Goal: Information Seeking & Learning: Learn about a topic

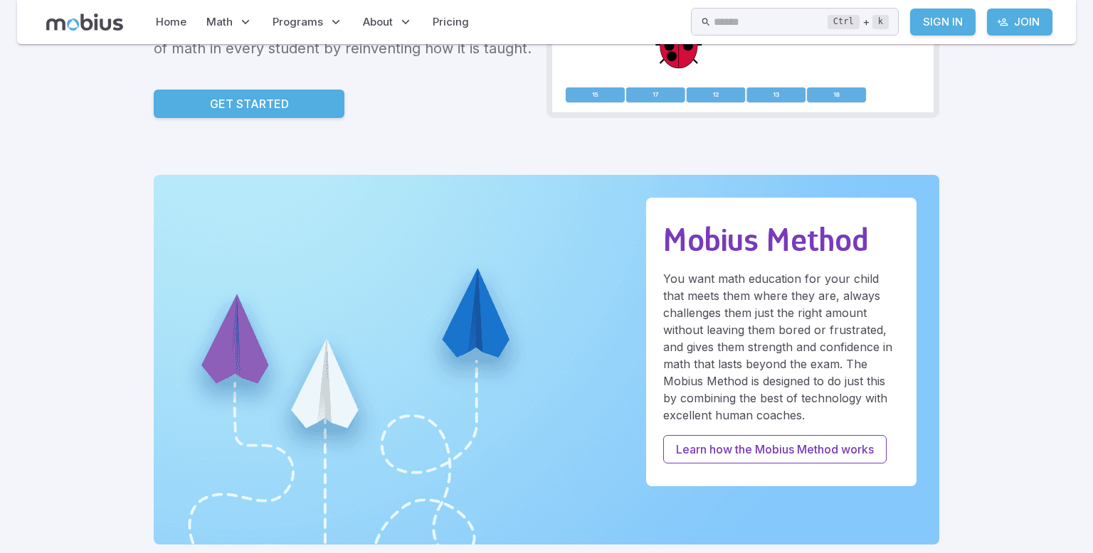
scroll to position [260, 0]
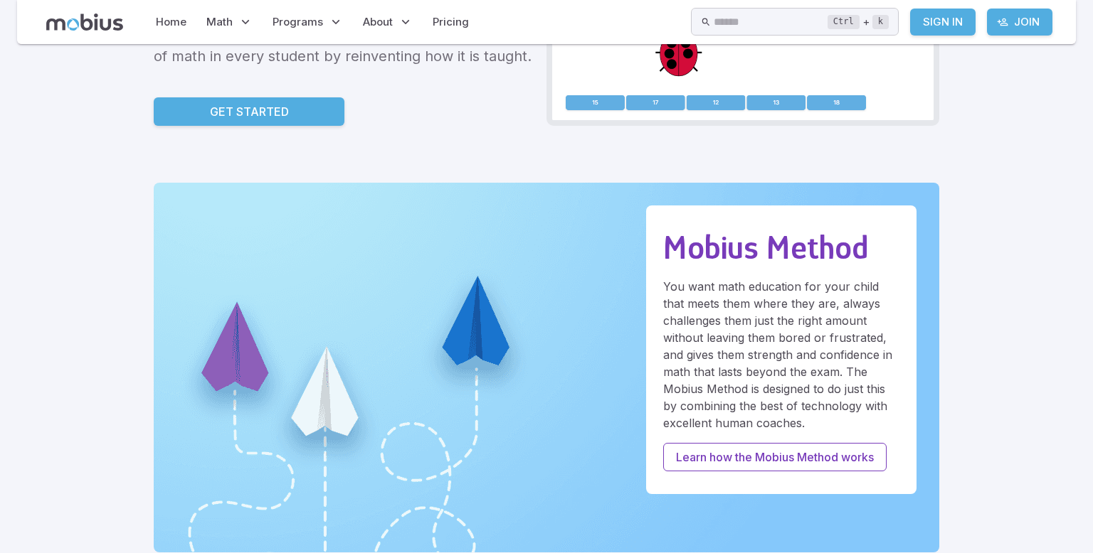
click at [295, 319] on img at bounding box center [546, 368] width 785 height 370
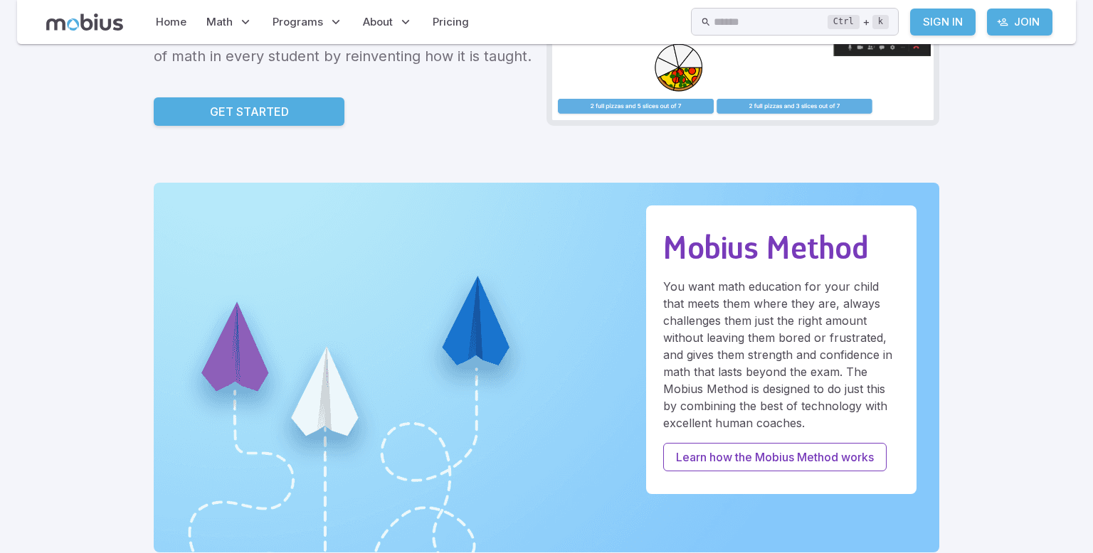
click at [319, 118] on link "Get Started" at bounding box center [249, 111] width 191 height 28
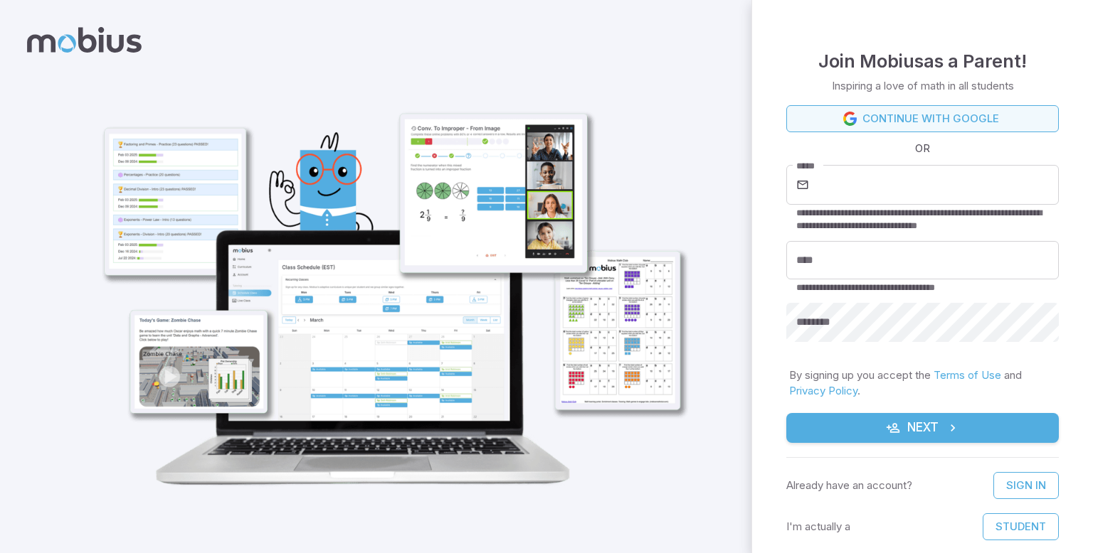
click at [854, 117] on icon at bounding box center [850, 119] width 14 height 14
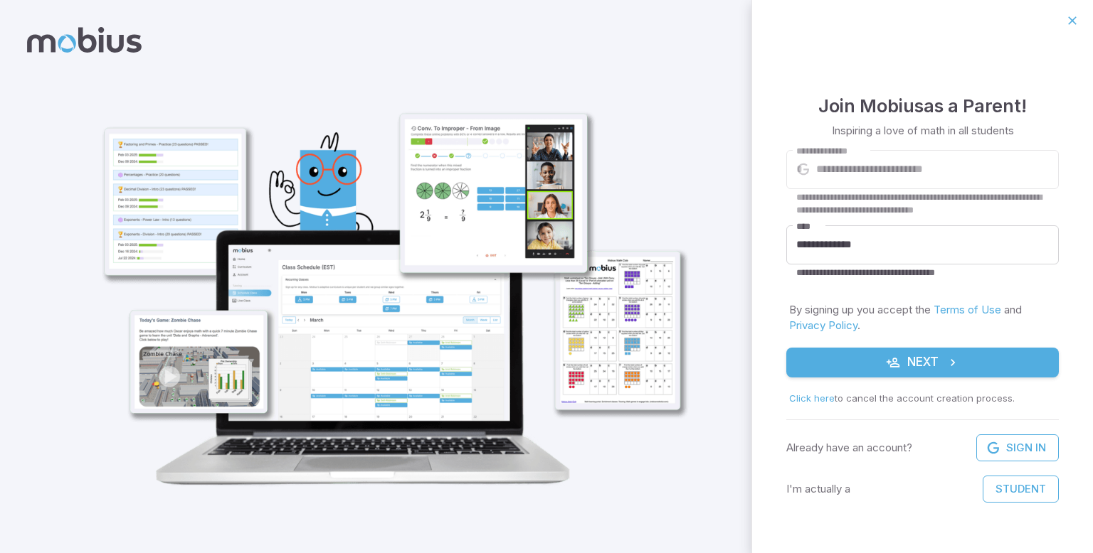
click at [842, 354] on button "Next" at bounding box center [922, 363] width 272 height 30
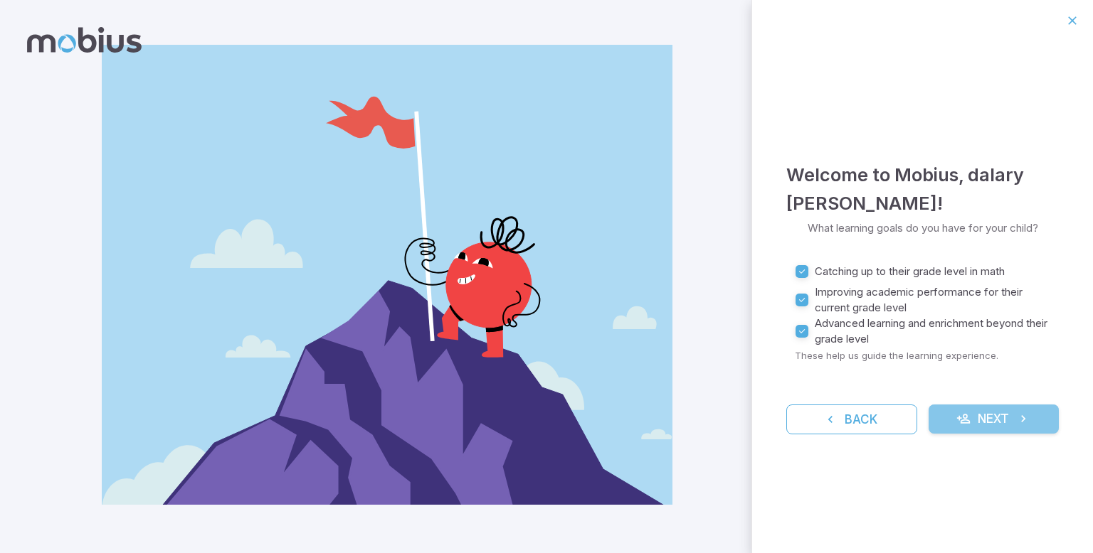
click at [948, 418] on button "Next" at bounding box center [993, 420] width 131 height 30
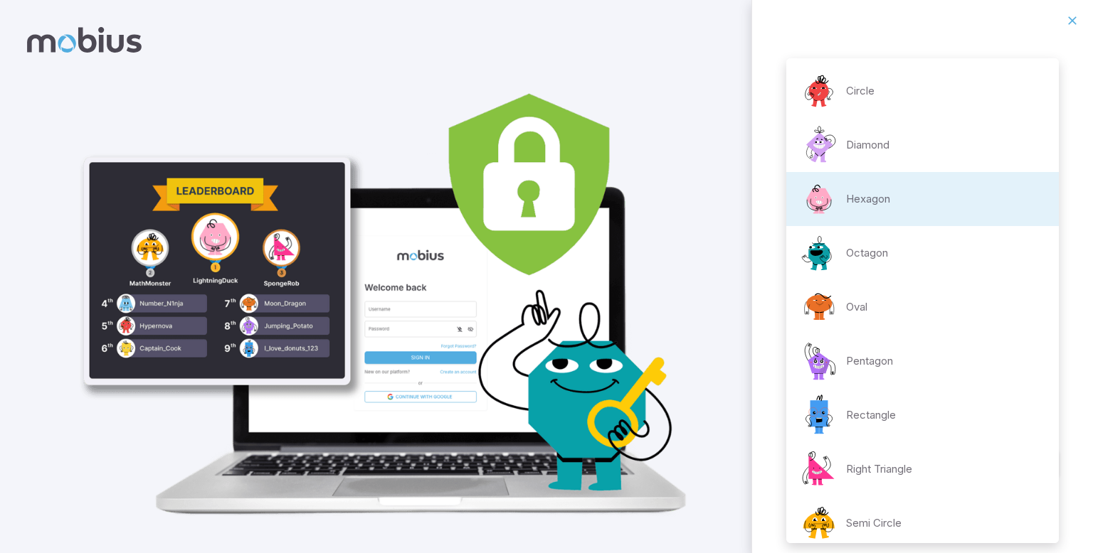
click at [926, 319] on body "**********" at bounding box center [546, 286] width 1093 height 572
click at [962, 88] on li "Circle" at bounding box center [922, 91] width 272 height 54
type input "**********"
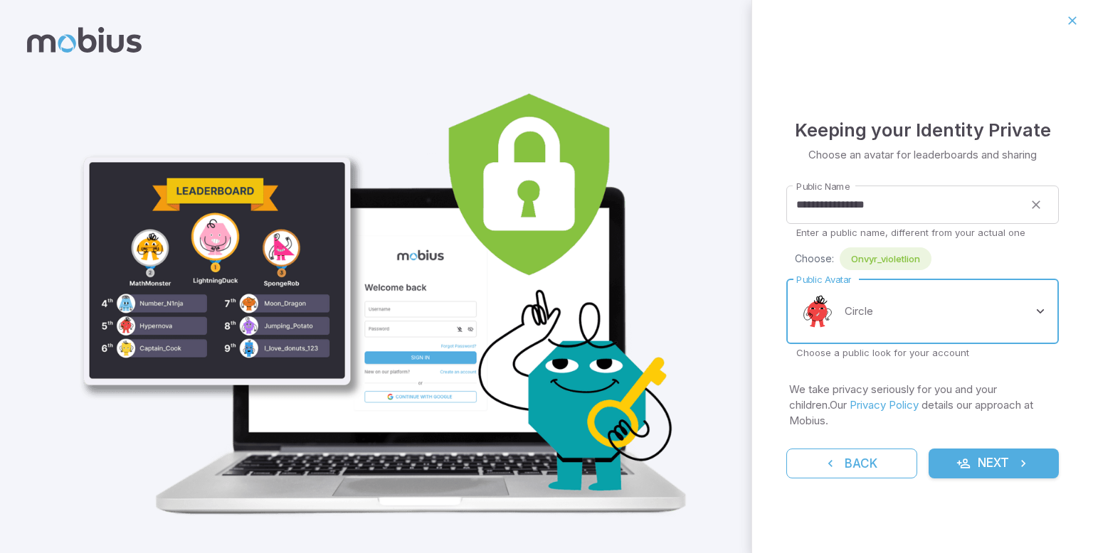
click at [978, 455] on button "Next" at bounding box center [993, 464] width 131 height 30
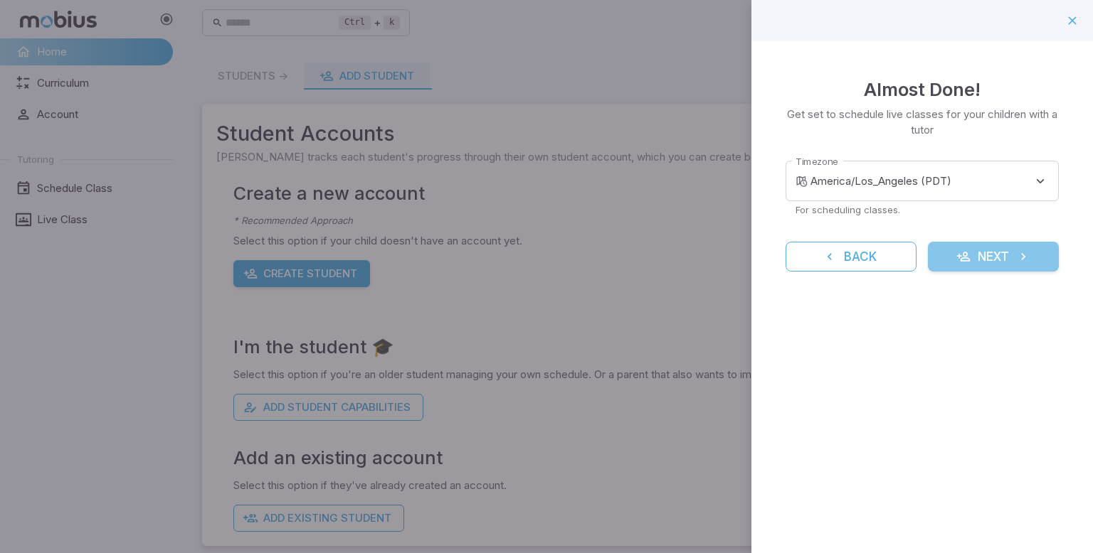
click at [1010, 263] on button "Next" at bounding box center [993, 257] width 131 height 30
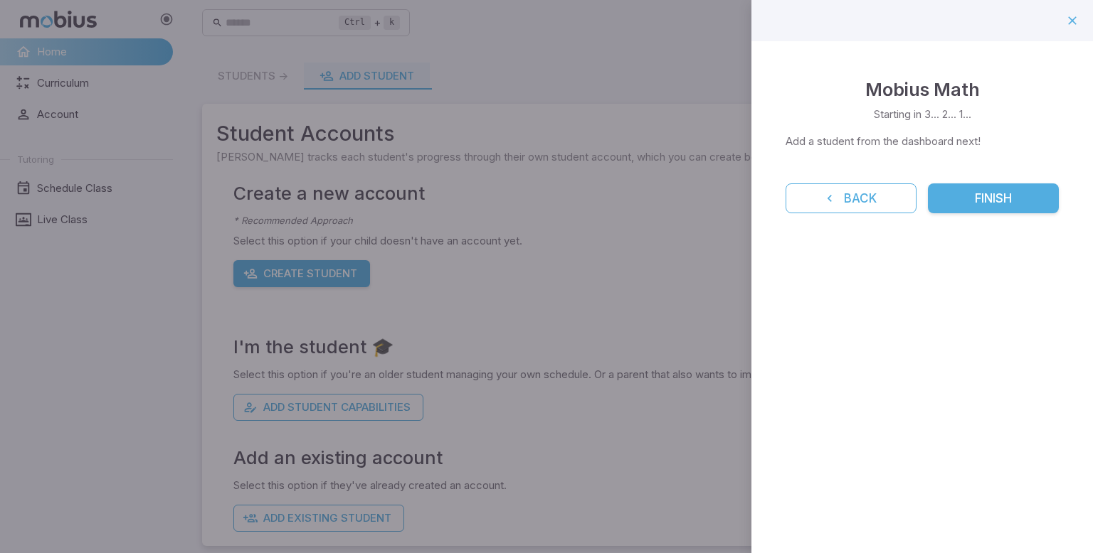
click at [1031, 147] on p "Add a student from the dashboard next!" at bounding box center [921, 142] width 273 height 16
click at [1017, 194] on button "Finish" at bounding box center [993, 199] width 131 height 30
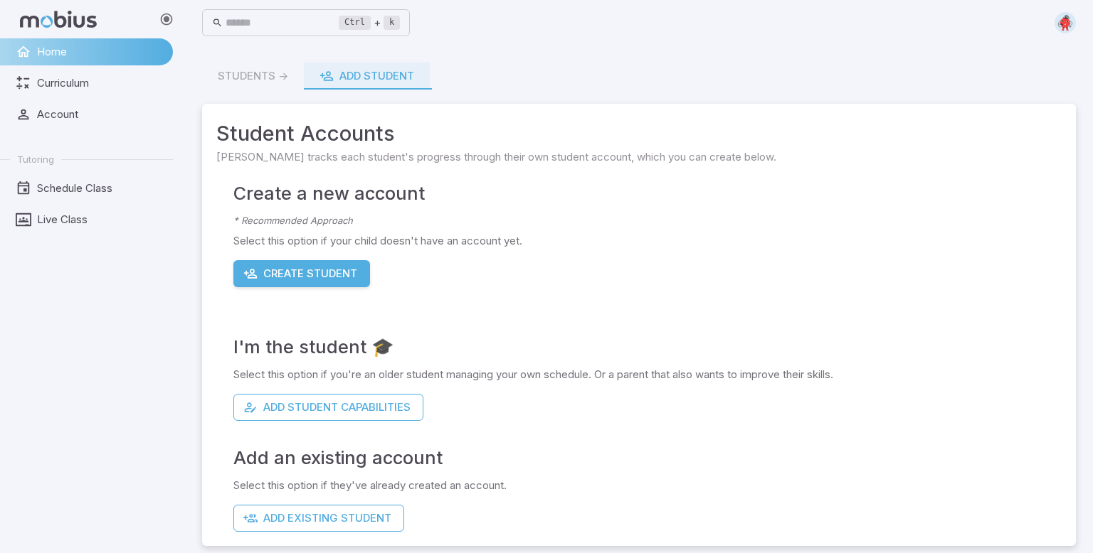
click at [351, 273] on button "Create Student" at bounding box center [301, 273] width 137 height 27
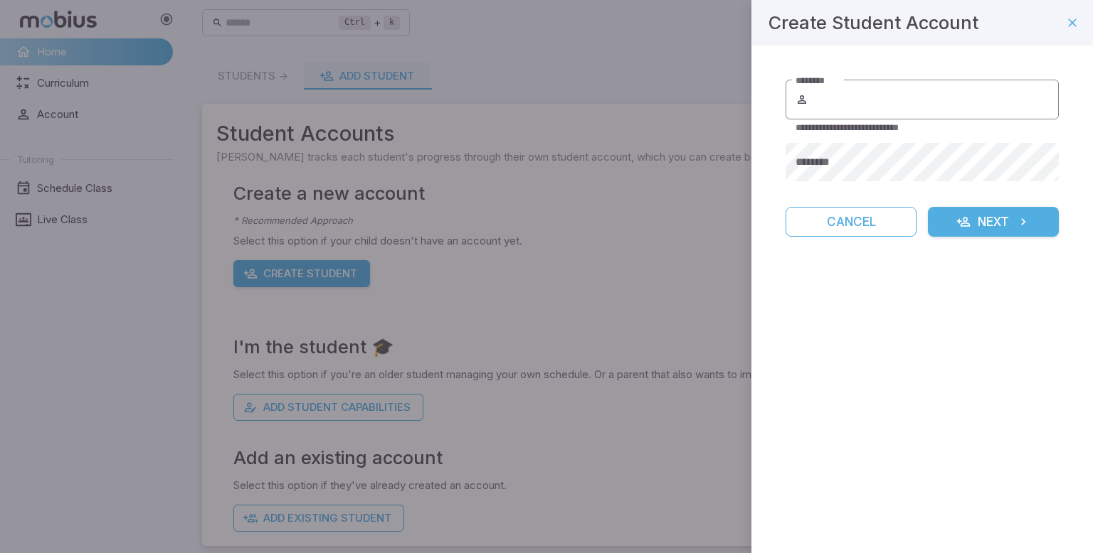
click at [952, 98] on input "********" at bounding box center [935, 100] width 248 height 40
type input "**********"
click at [894, 209] on button "Cancel" at bounding box center [850, 222] width 131 height 30
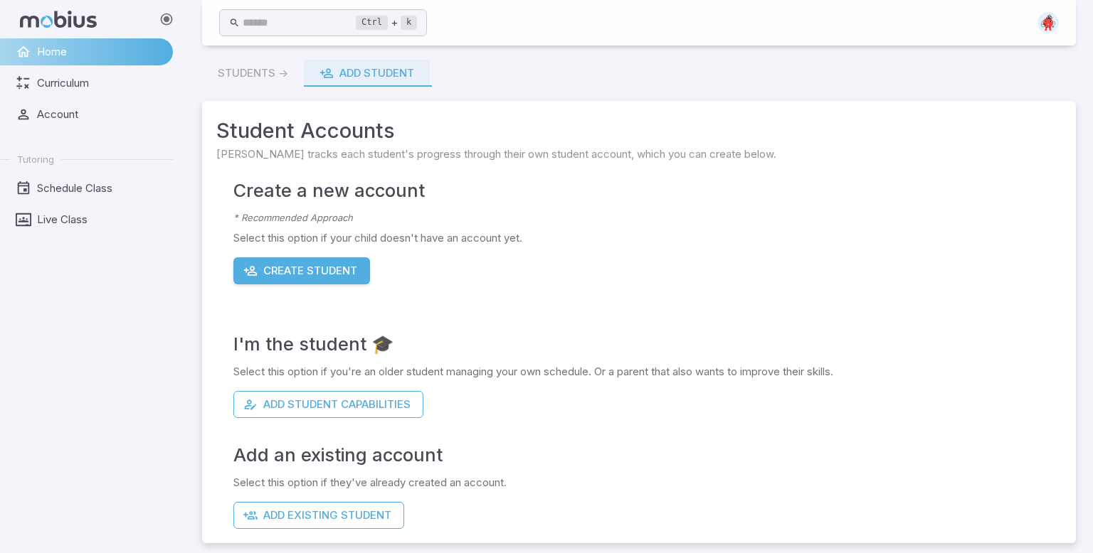
scroll to position [9, 0]
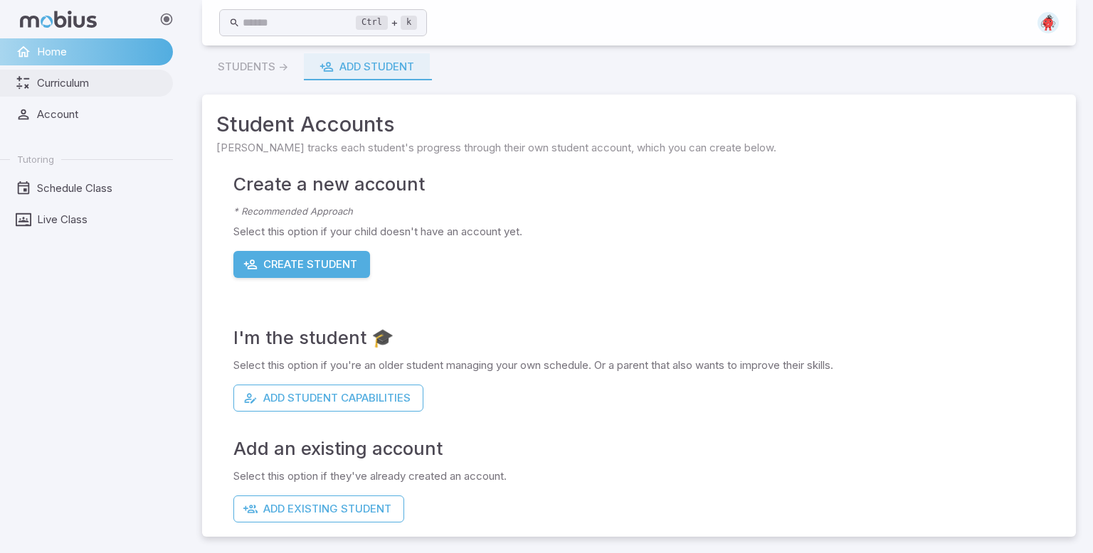
click at [110, 83] on span "Curriculum" at bounding box center [100, 83] width 126 height 16
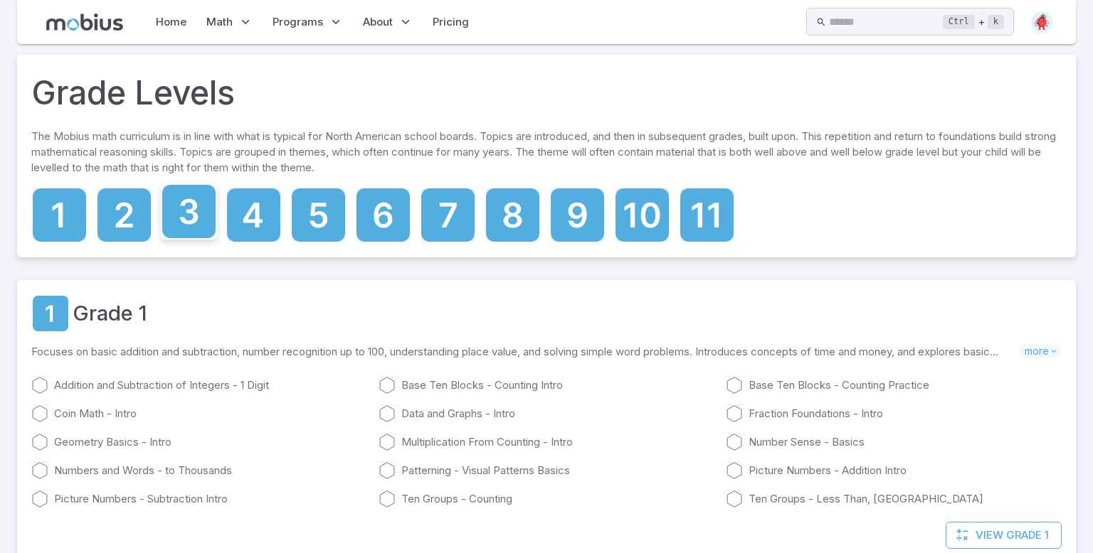
click at [194, 221] on icon at bounding box center [188, 211] width 53 height 53
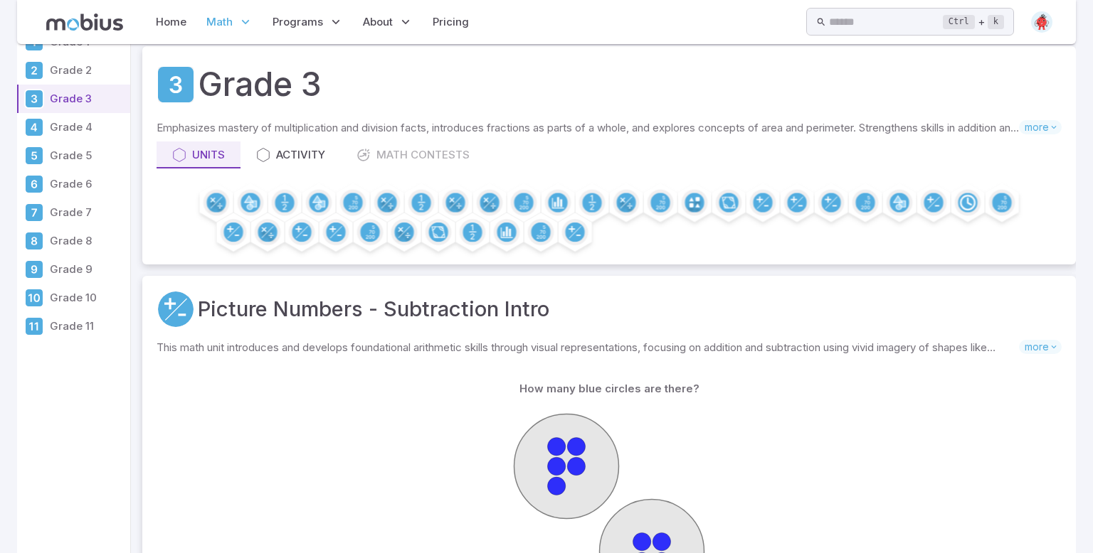
scroll to position [37, 0]
click at [418, 159] on div "Units Activity Math Contests" at bounding box center [609, 154] width 905 height 27
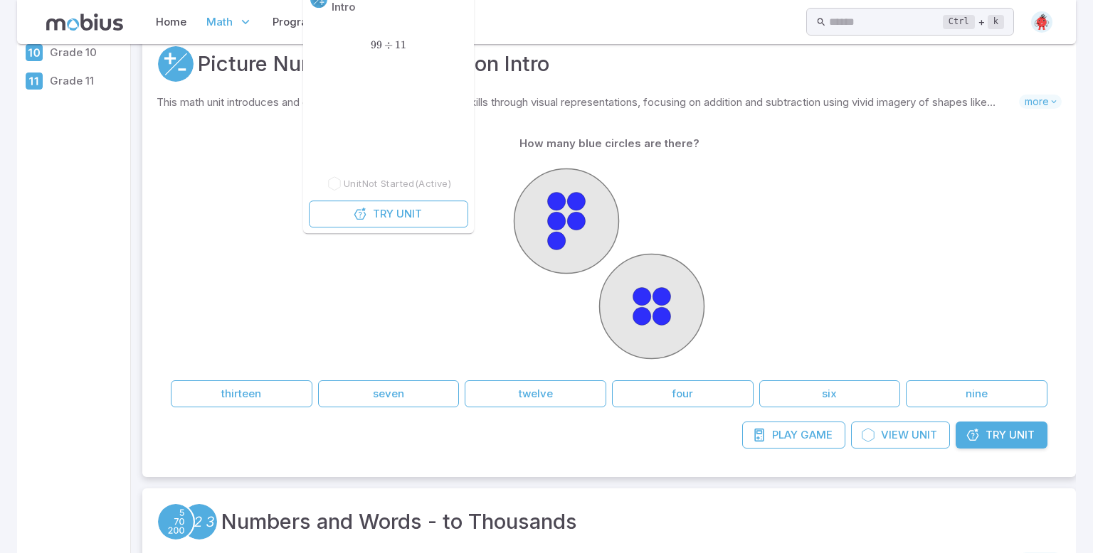
scroll to position [293, 0]
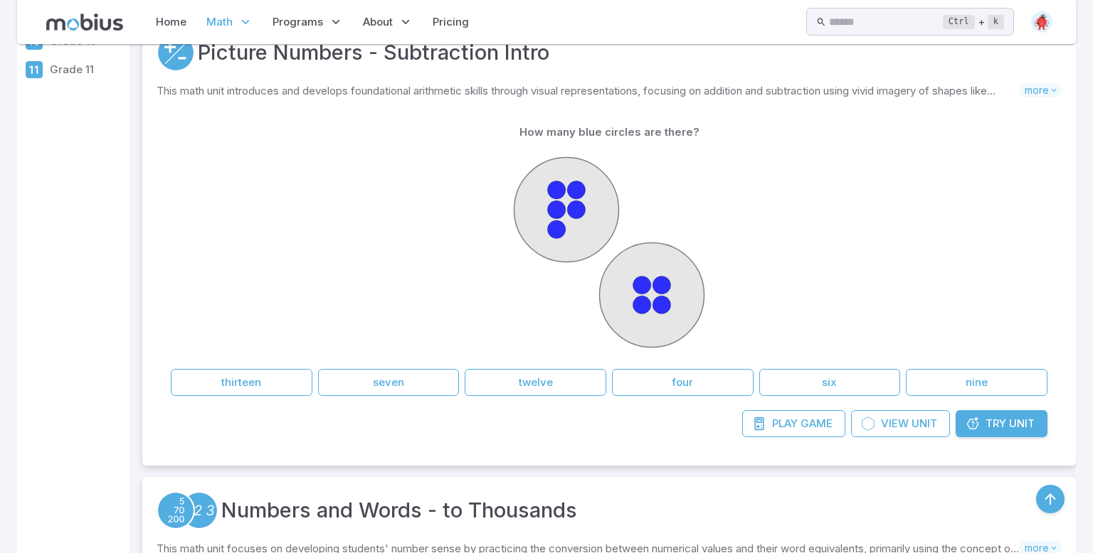
click at [403, 238] on div at bounding box center [609, 255] width 876 height 218
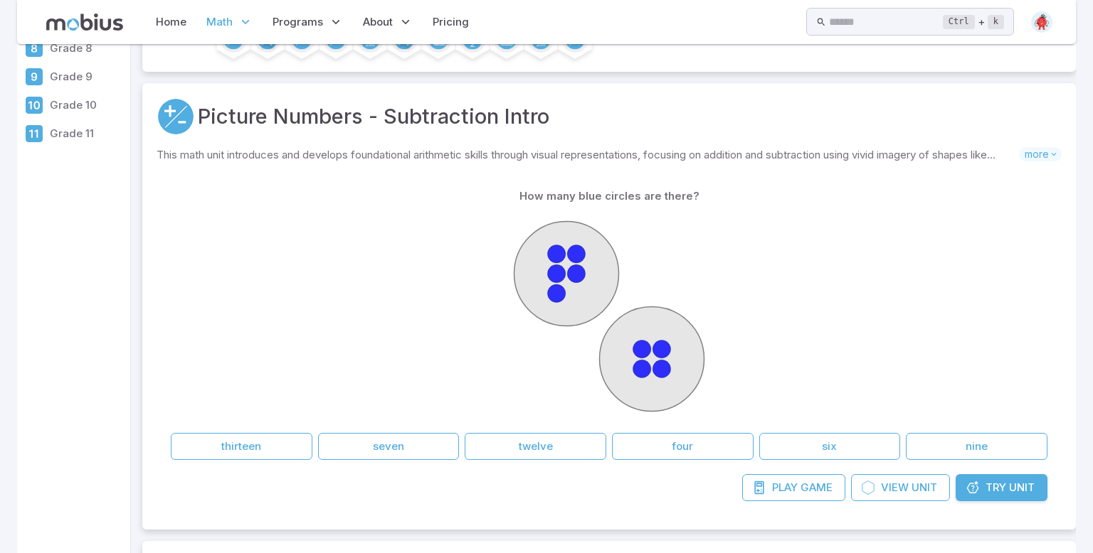
scroll to position [231, 0]
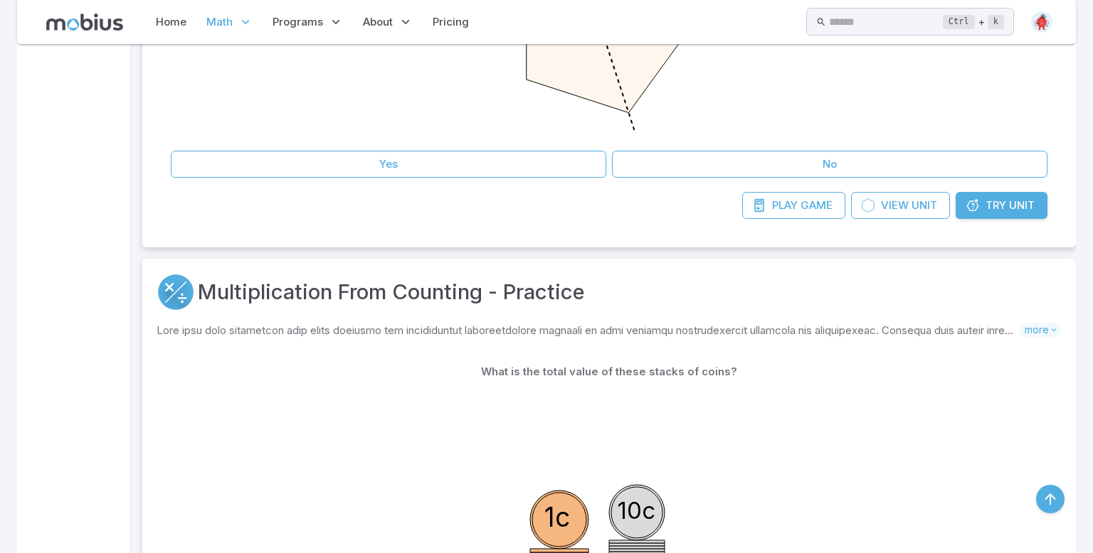
click at [495, 492] on div "1c 5 coins 10c 9 coins" at bounding box center [609, 495] width 876 height 218
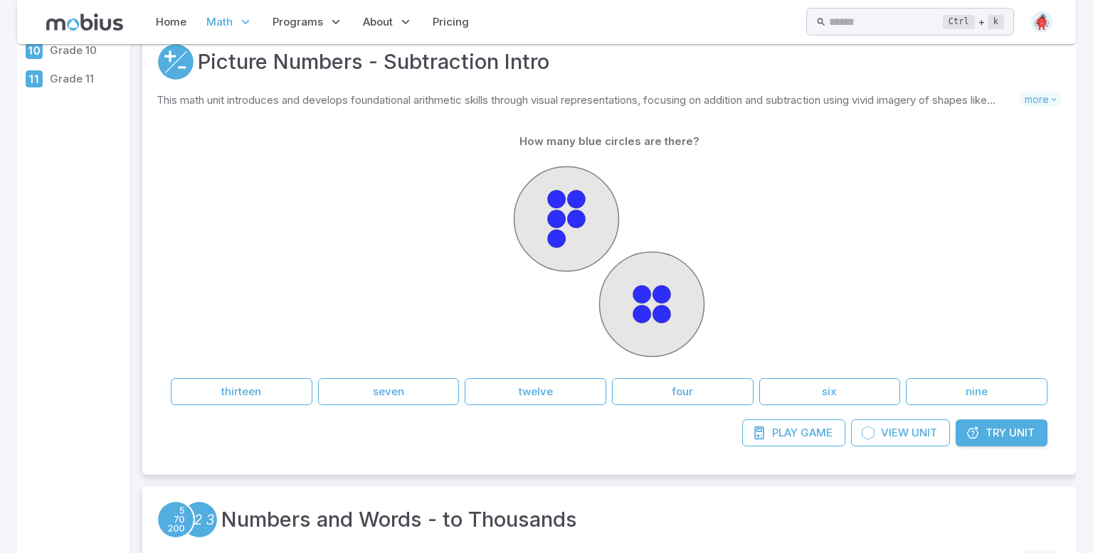
scroll to position [282, 0]
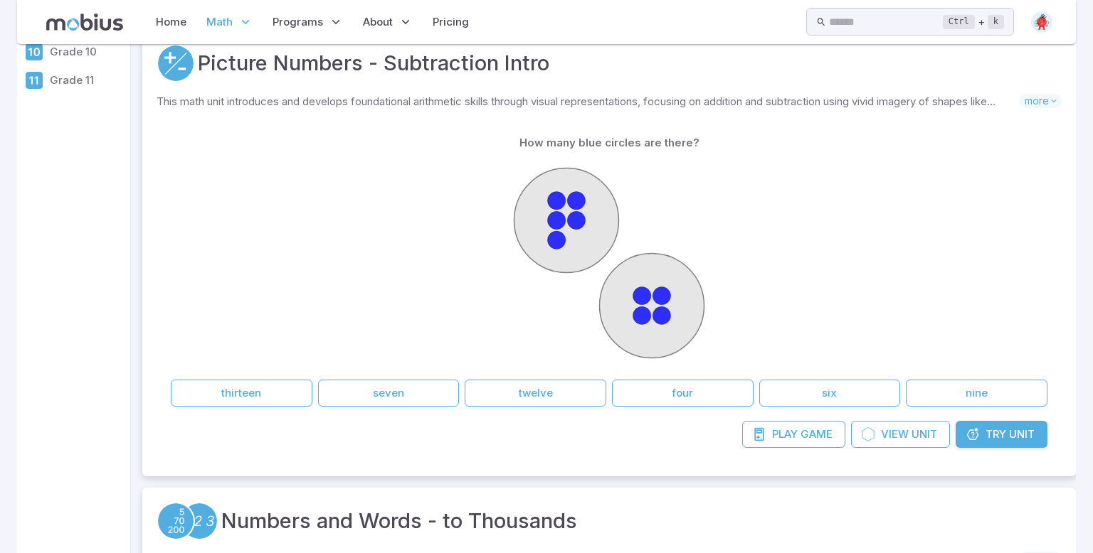
click at [661, 146] on p "How many blue circles are there?" at bounding box center [609, 143] width 180 height 16
click at [793, 430] on span "Play" at bounding box center [785, 435] width 26 height 16
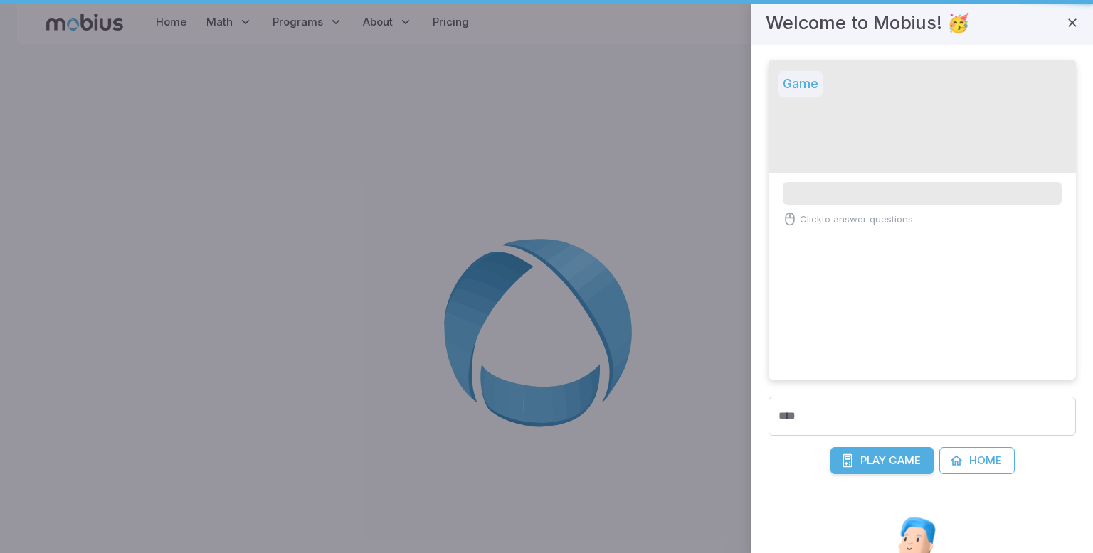
scroll to position [0, 0]
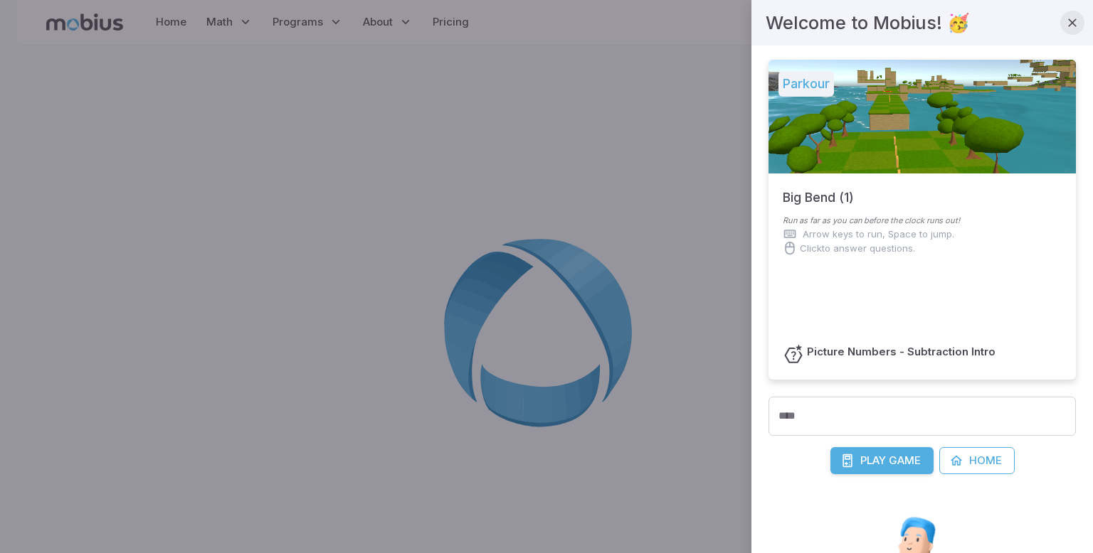
click at [1072, 22] on icon "button" at bounding box center [1072, 23] width 14 height 14
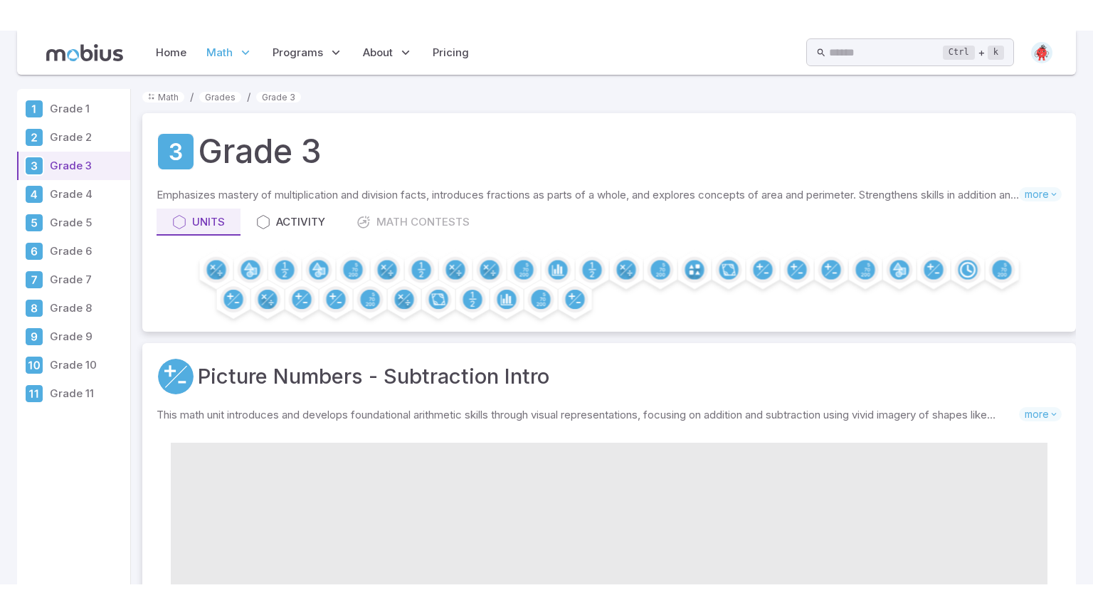
scroll to position [282, 0]
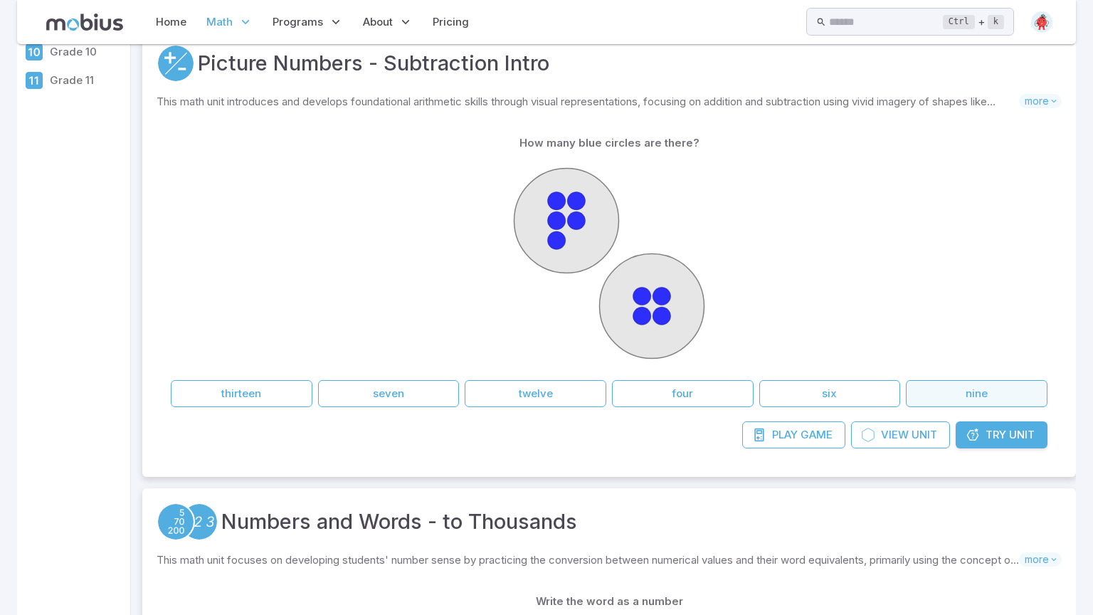
click at [975, 391] on button "nine" at bounding box center [977, 393] width 142 height 27
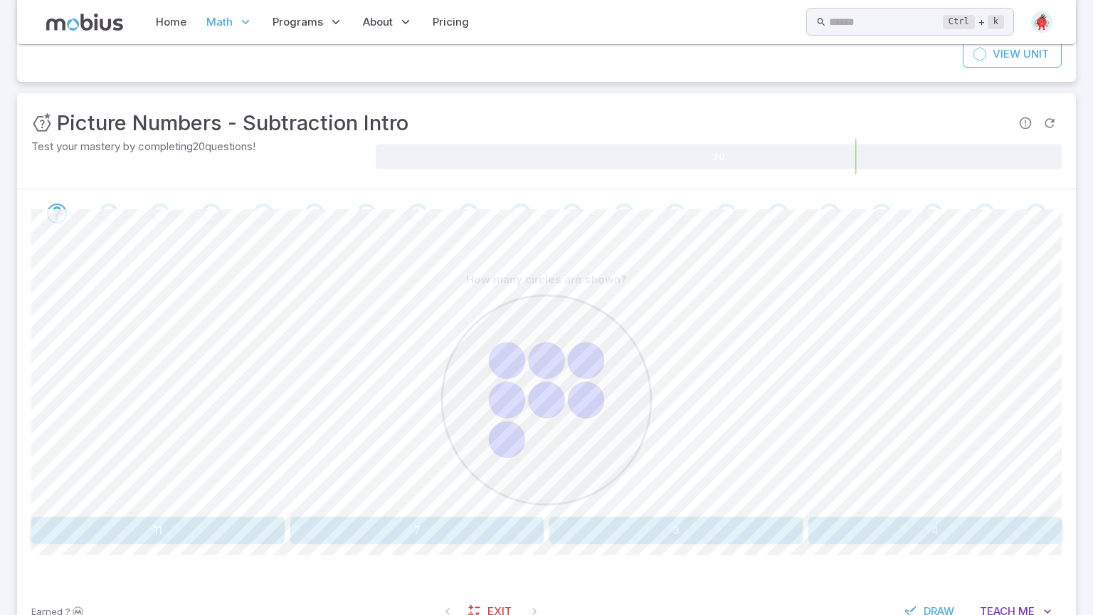
scroll to position [201, 0]
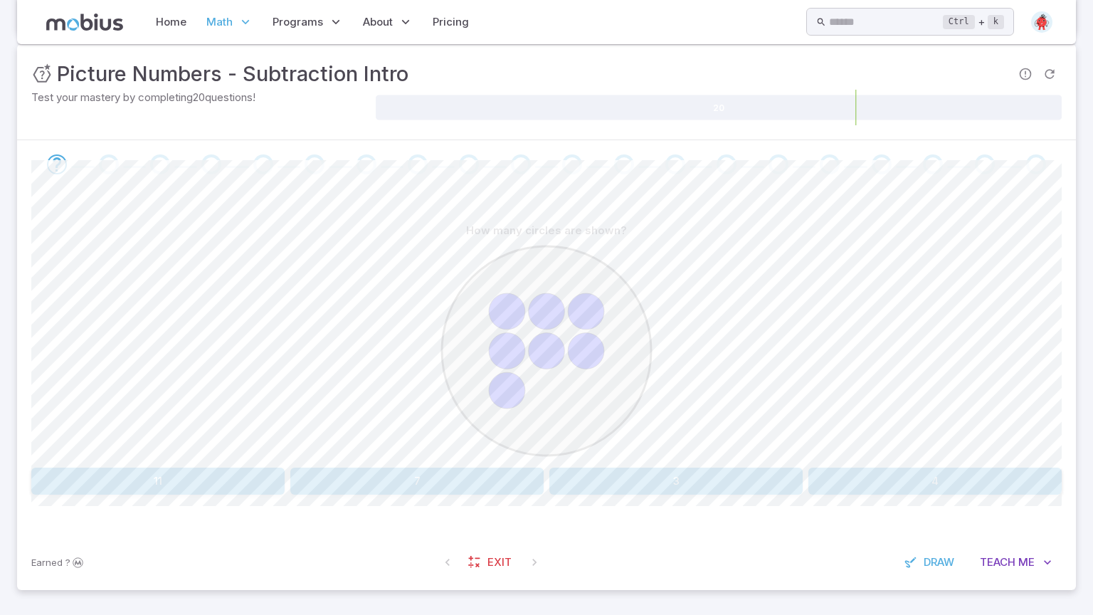
click at [491, 484] on button "7" at bounding box center [416, 480] width 253 height 27
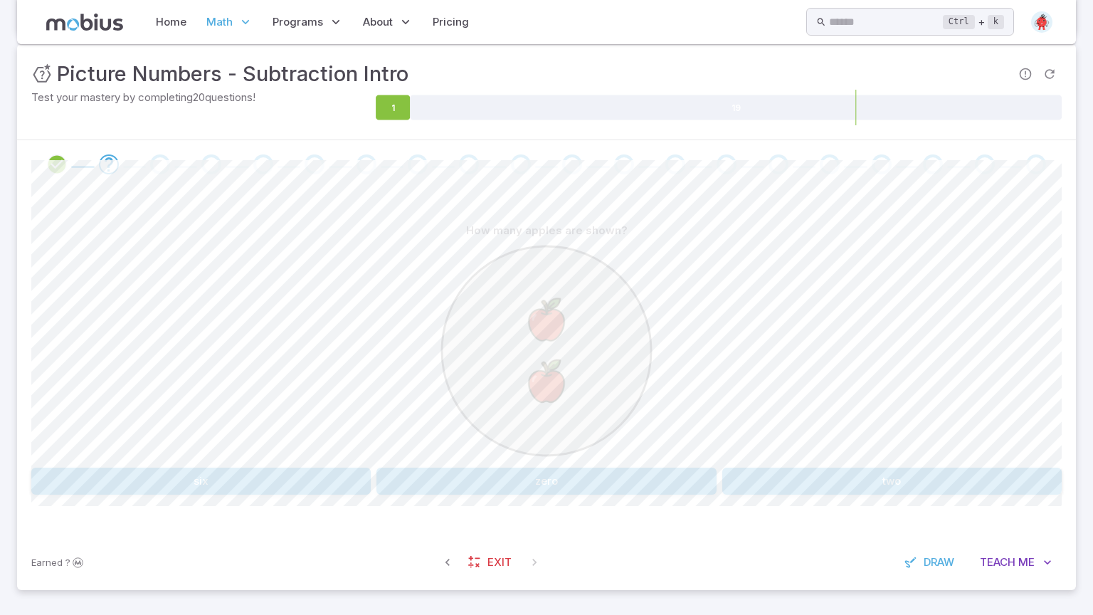
click at [982, 480] on button "two" at bounding box center [891, 480] width 339 height 27
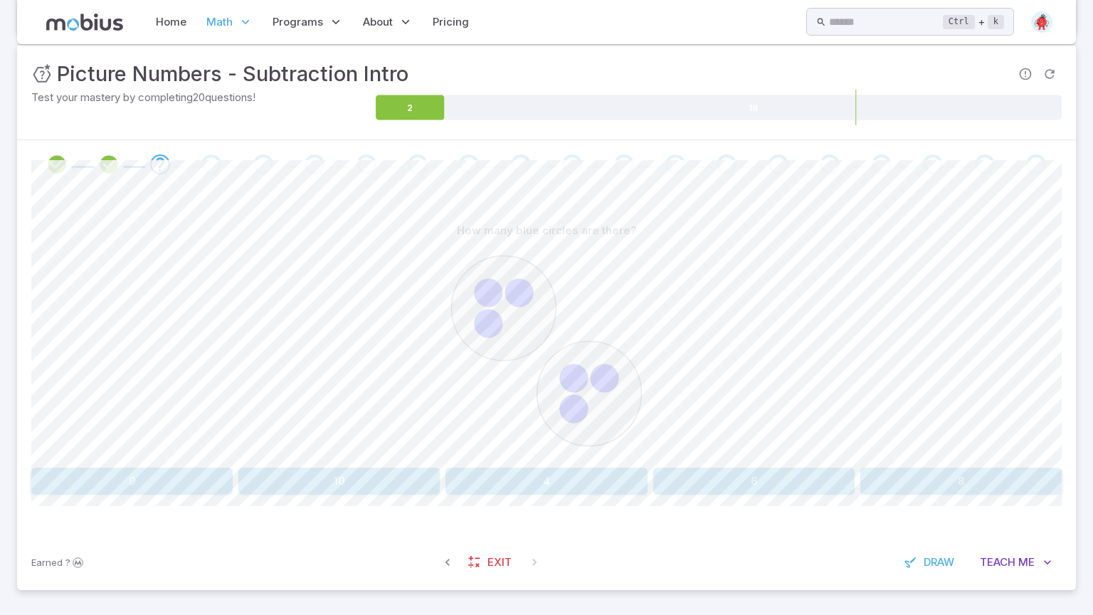
click at [728, 486] on button "6" at bounding box center [753, 480] width 201 height 27
click at [544, 490] on button "7" at bounding box center [545, 480] width 201 height 27
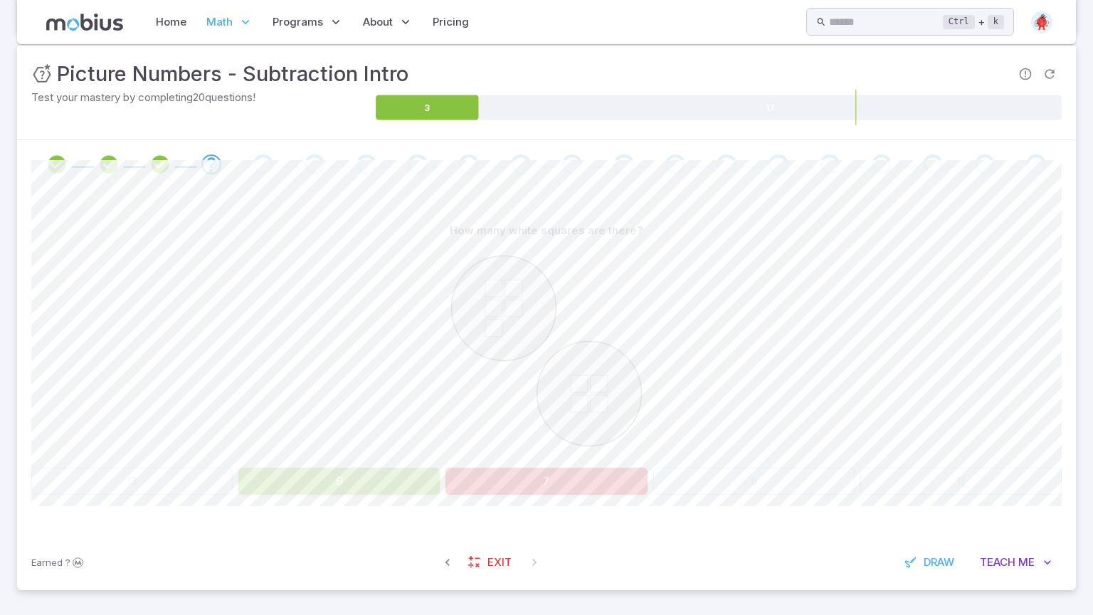
click at [309, 480] on button "9" at bounding box center [338, 480] width 201 height 27
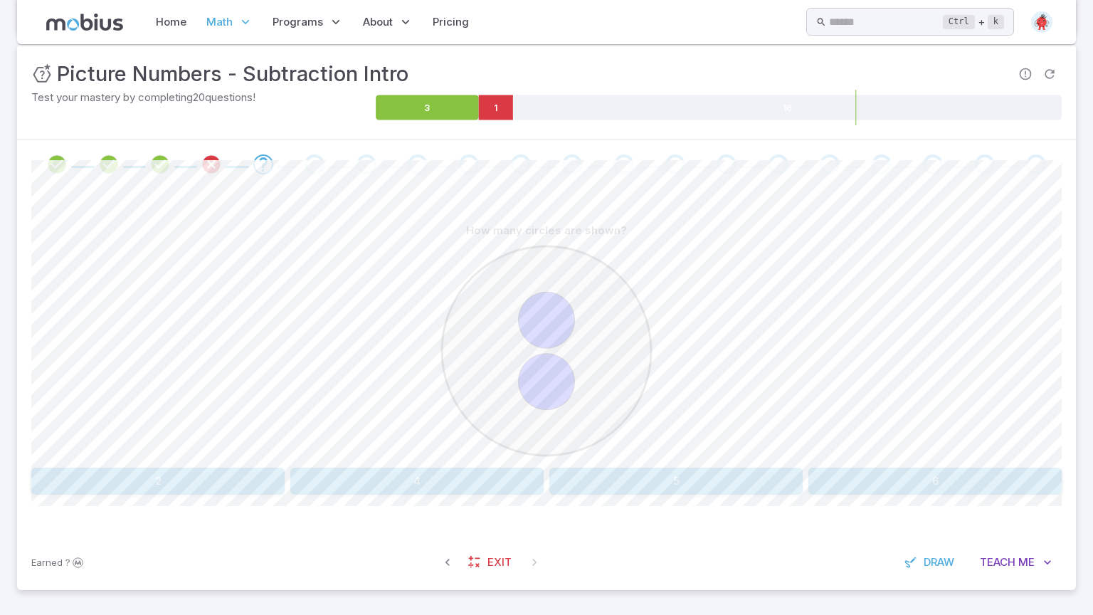
click at [217, 472] on button "2" at bounding box center [157, 480] width 253 height 27
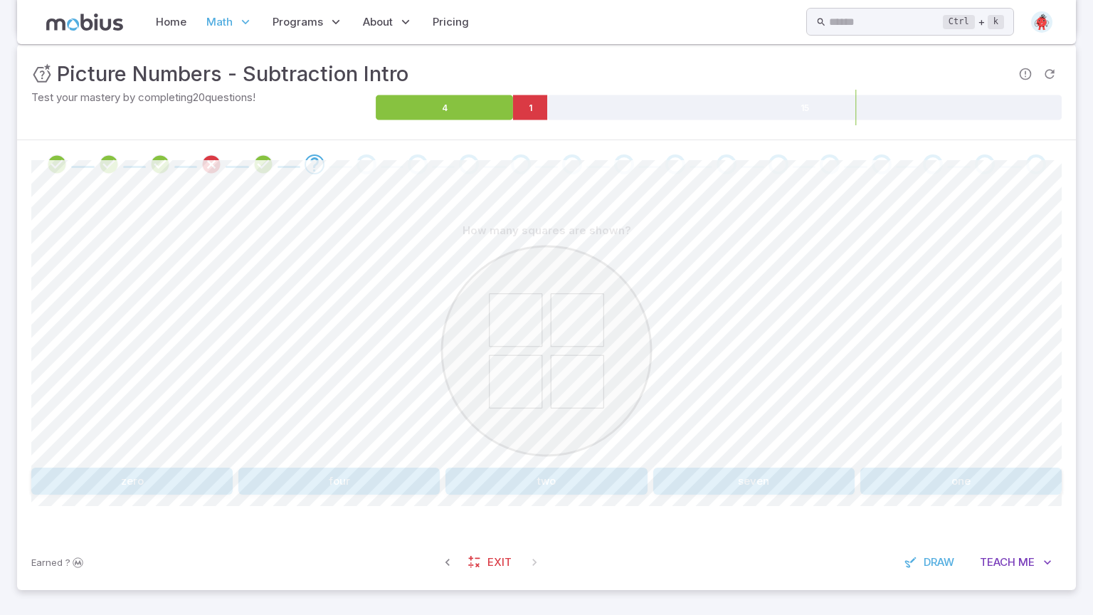
click at [374, 482] on button "four" at bounding box center [338, 480] width 201 height 27
click at [98, 495] on div "How many orange ice creams are there? six ten four three two eight Canvas actio…" at bounding box center [546, 362] width 1030 height 346
click at [101, 493] on button "six" at bounding box center [114, 480] width 167 height 27
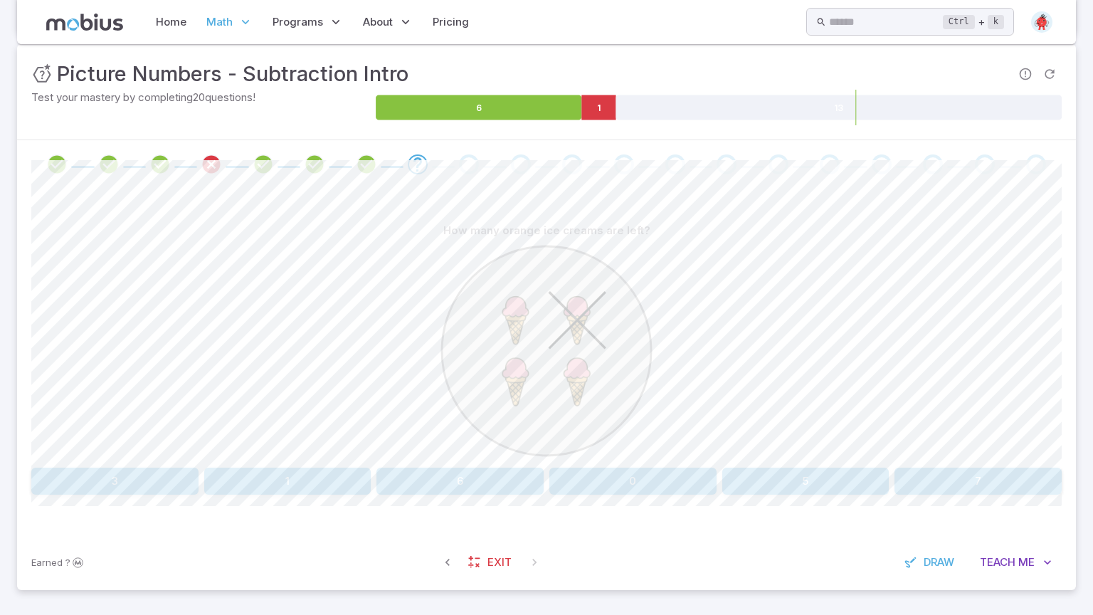
click at [361, 433] on div at bounding box center [546, 353] width 1030 height 218
click at [140, 489] on button "3" at bounding box center [114, 480] width 167 height 27
click at [512, 484] on button "three" at bounding box center [459, 480] width 167 height 27
click at [460, 482] on button "3 - 1" at bounding box center [416, 480] width 253 height 27
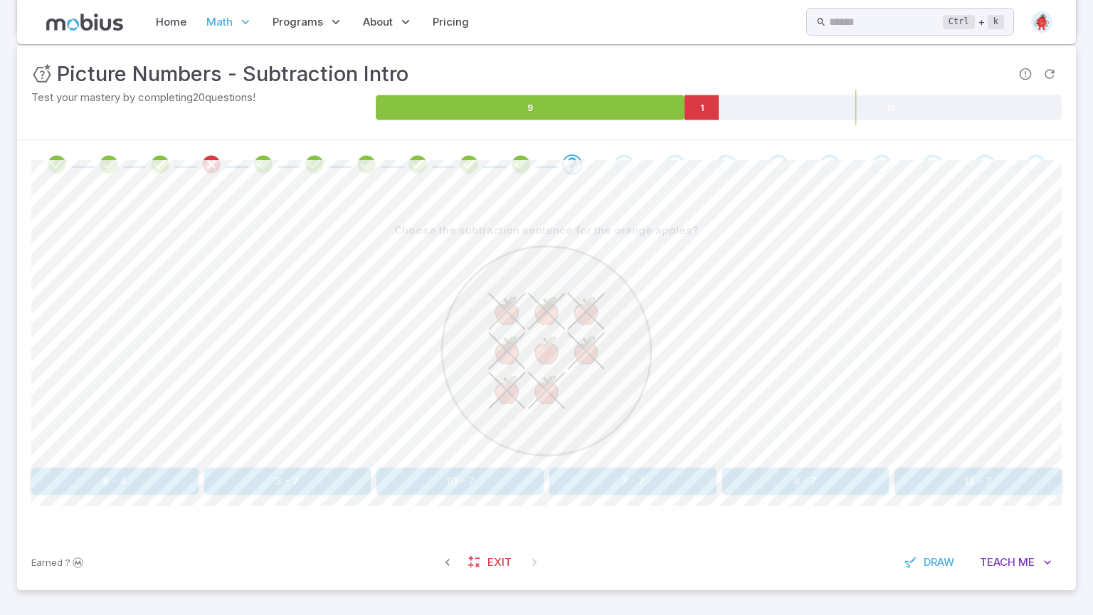
click at [817, 476] on button "8 - 7" at bounding box center [805, 480] width 167 height 27
click at [642, 482] on button "7 - 4" at bounding box center [632, 480] width 167 height 27
click at [340, 475] on button "7 - 5" at bounding box center [338, 480] width 201 height 27
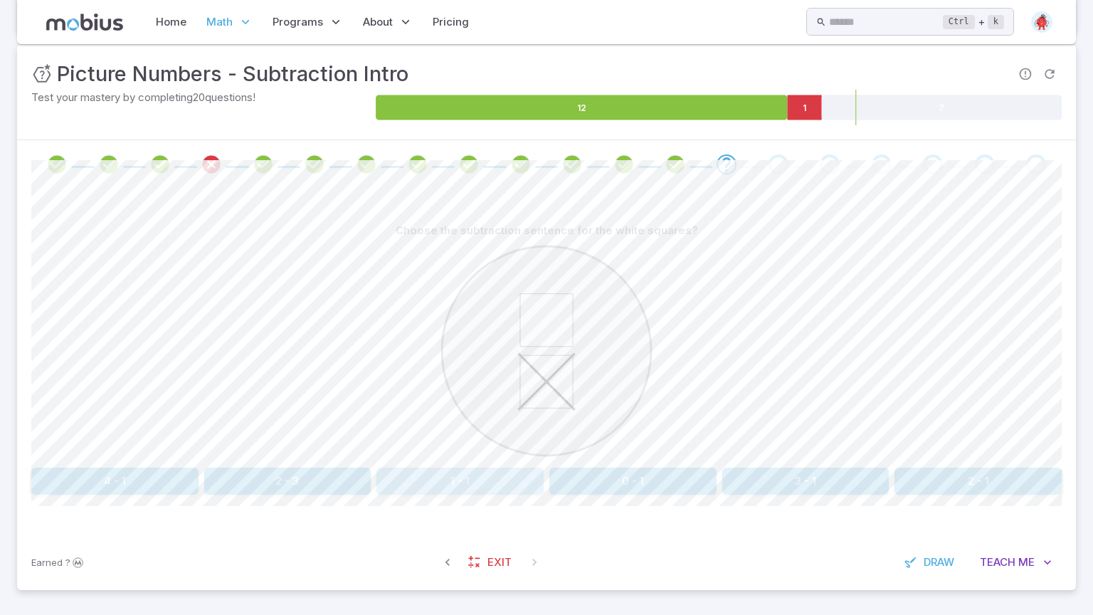
click at [465, 485] on button "1 - 1" at bounding box center [459, 480] width 167 height 27
click at [196, 472] on button "6 + 4" at bounding box center [157, 480] width 253 height 27
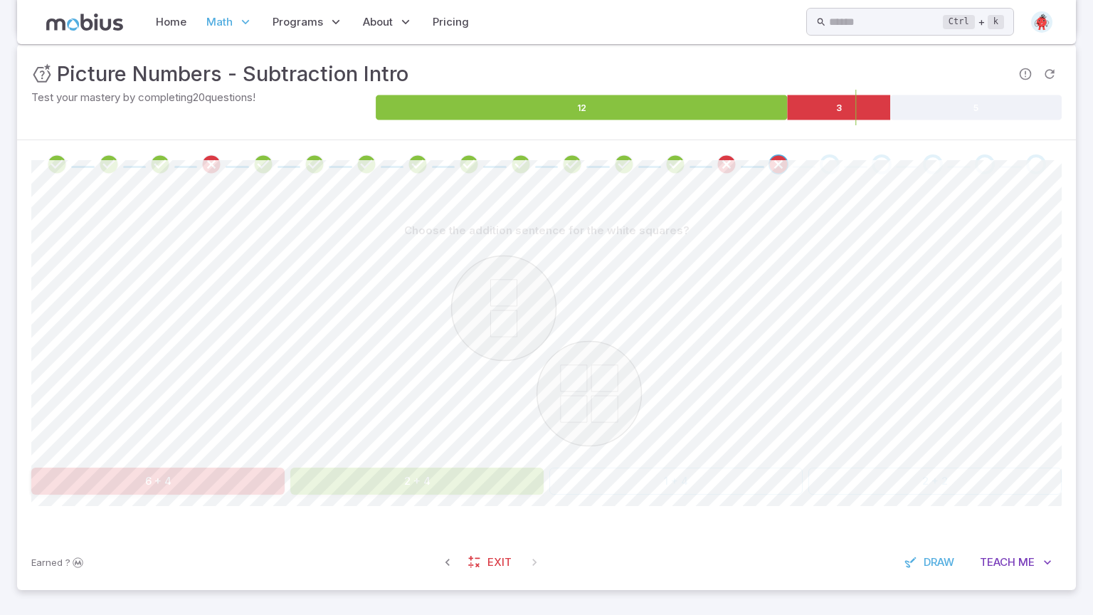
click at [400, 483] on button "2 + 4" at bounding box center [416, 480] width 253 height 27
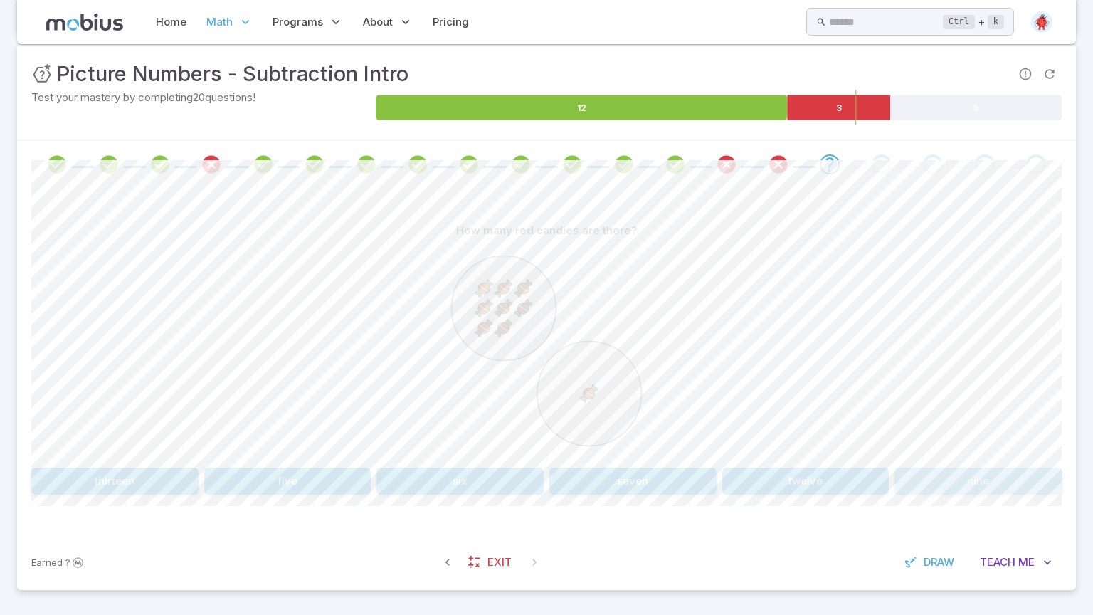
click at [1049, 474] on button "nine" at bounding box center [977, 480] width 167 height 27
click at [617, 481] on button "three" at bounding box center [545, 480] width 201 height 27
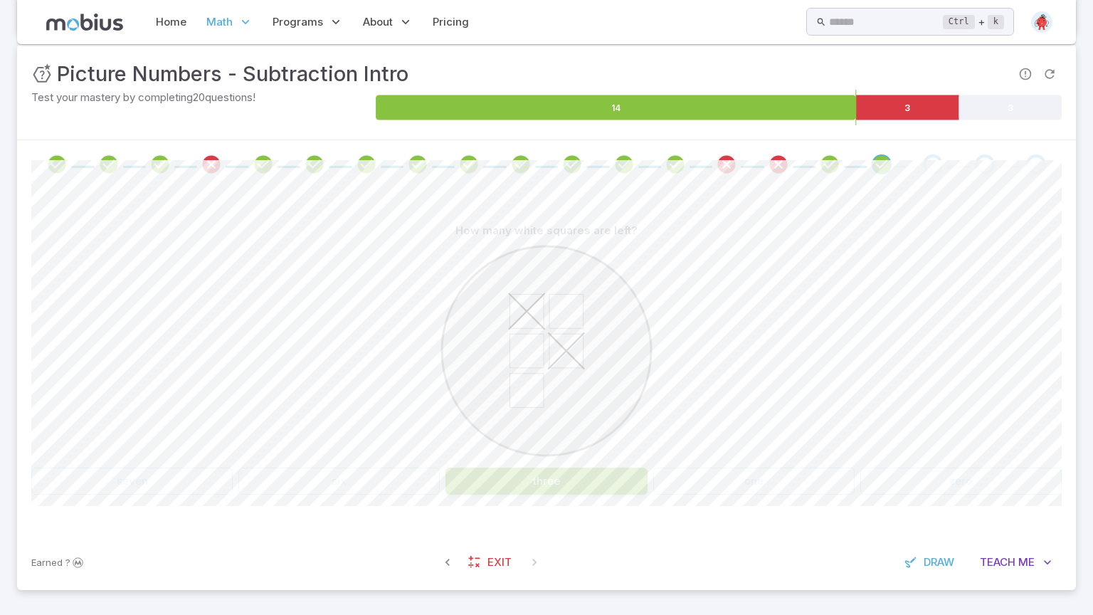
click at [803, 488] on div "seven six three one zero" at bounding box center [546, 480] width 1030 height 27
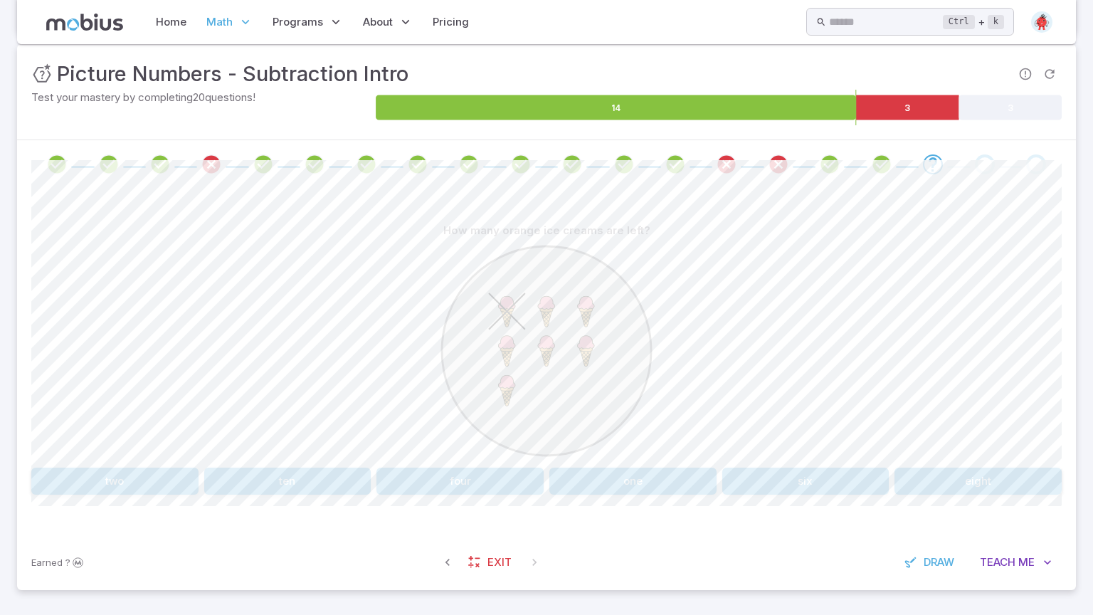
click at [962, 541] on div "Earned ? Exit Draw Teach Me" at bounding box center [546, 561] width 1059 height 55
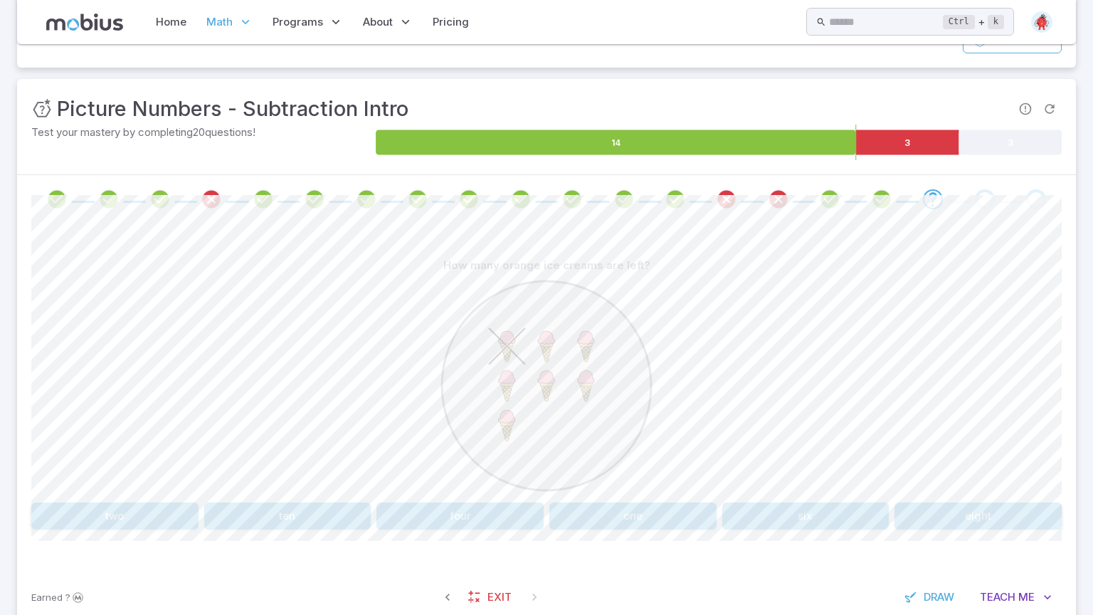
click at [775, 462] on div at bounding box center [546, 388] width 1030 height 218
drag, startPoint x: 733, startPoint y: 472, endPoint x: 753, endPoint y: 475, distance: 19.4
click at [753, 475] on div at bounding box center [546, 388] width 1030 height 218
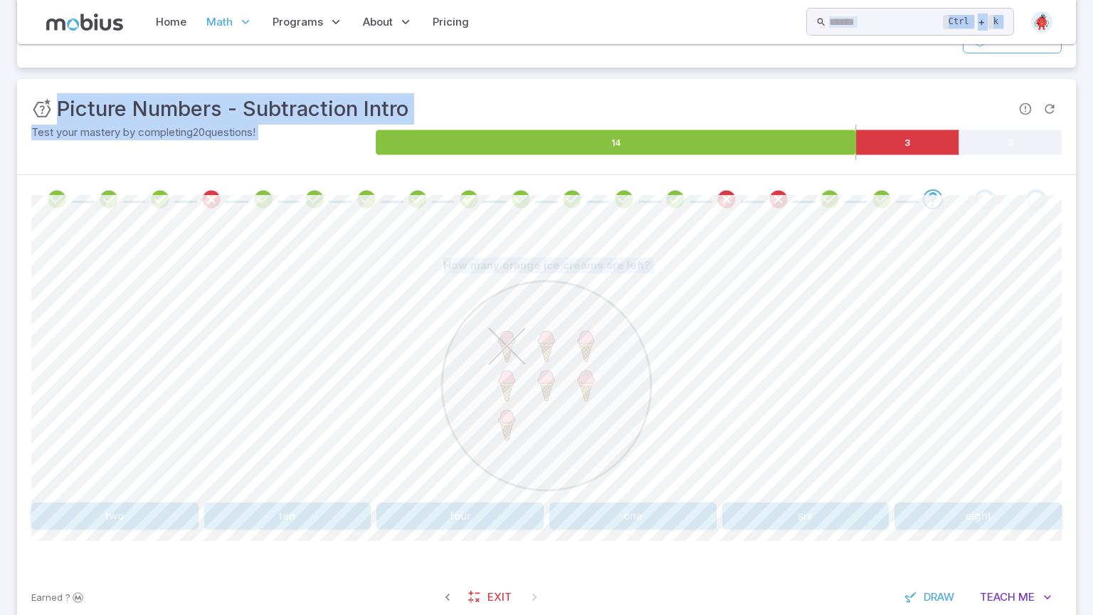
drag, startPoint x: 608, startPoint y: 9, endPoint x: 753, endPoint y: 472, distance: 485.6
click at [753, 472] on div "Home Math Grade 1 Grade 2 Grade 3 Grade 4 Grade 5 Grade 6 Grade 7 Grade 8 Grade…" at bounding box center [546, 242] width 1093 height 816
click at [753, 472] on div at bounding box center [546, 388] width 1030 height 218
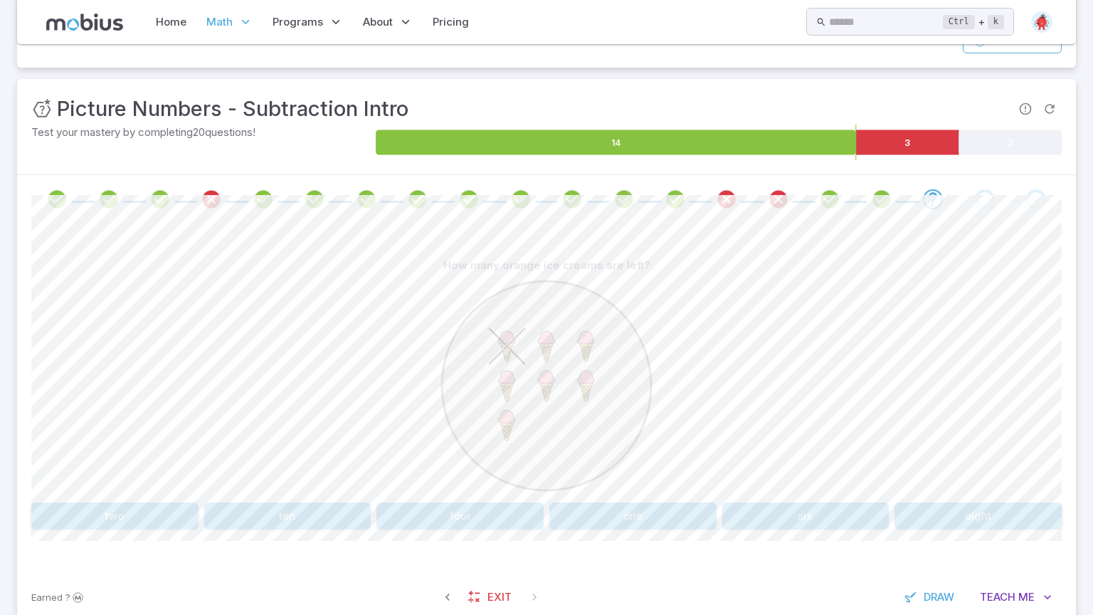
click at [881, 539] on div "How many orange ice creams are left? two ten four one six eight Canvas actions …" at bounding box center [546, 396] width 1030 height 346
click at [987, 516] on button "eight" at bounding box center [977, 515] width 167 height 27
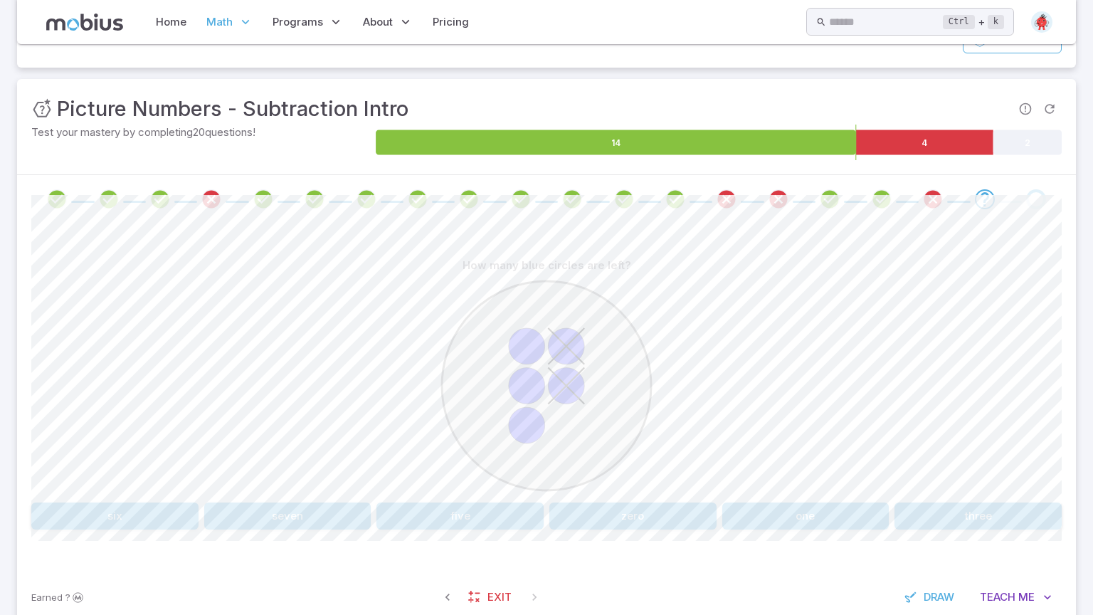
click at [1036, 521] on button "three" at bounding box center [977, 515] width 167 height 27
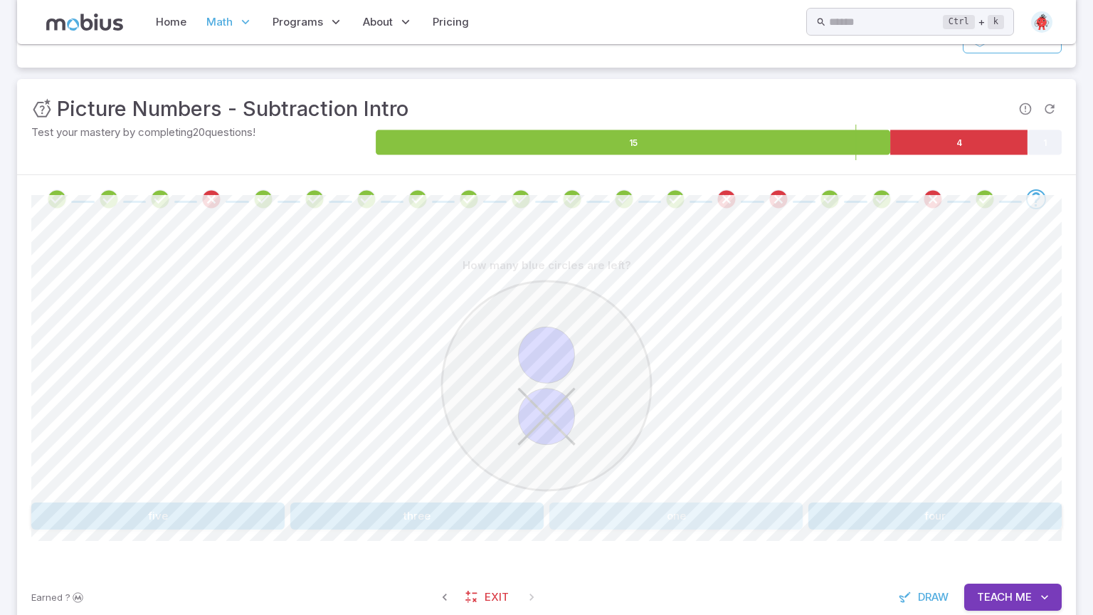
click at [662, 519] on button "one" at bounding box center [675, 515] width 253 height 27
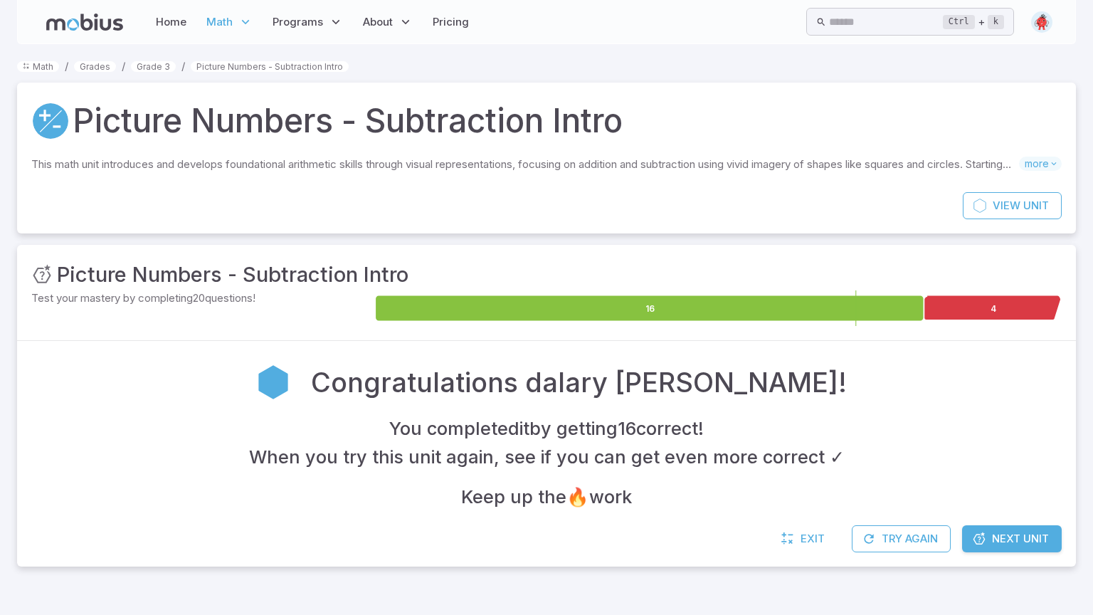
scroll to position [0, 0]
click at [1002, 534] on span "Next Unit" at bounding box center [1020, 539] width 57 height 16
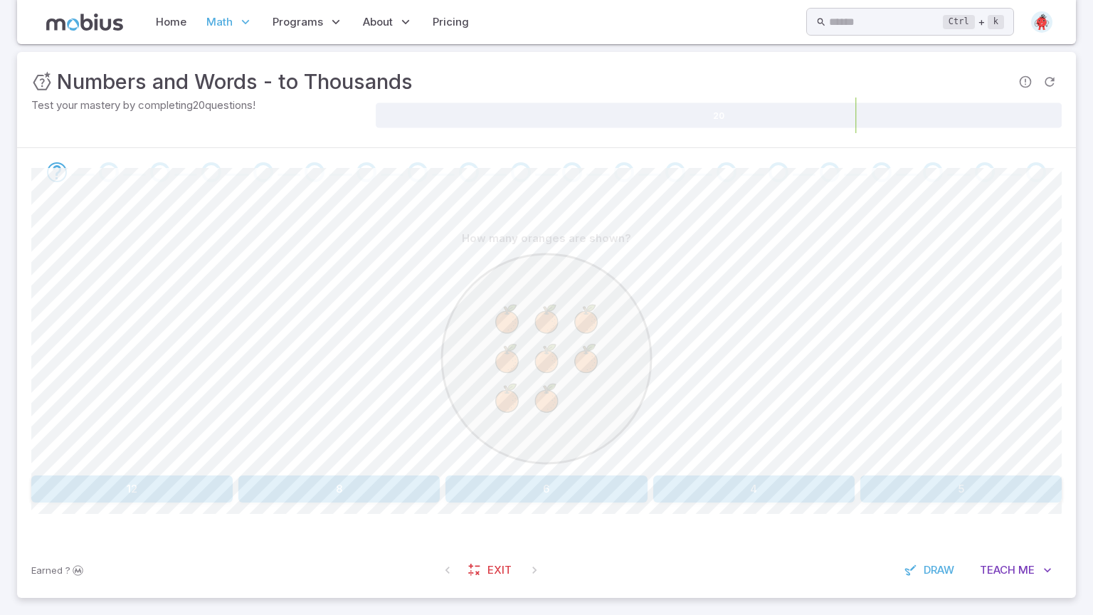
scroll to position [201, 0]
